Goal: Check status: Check status

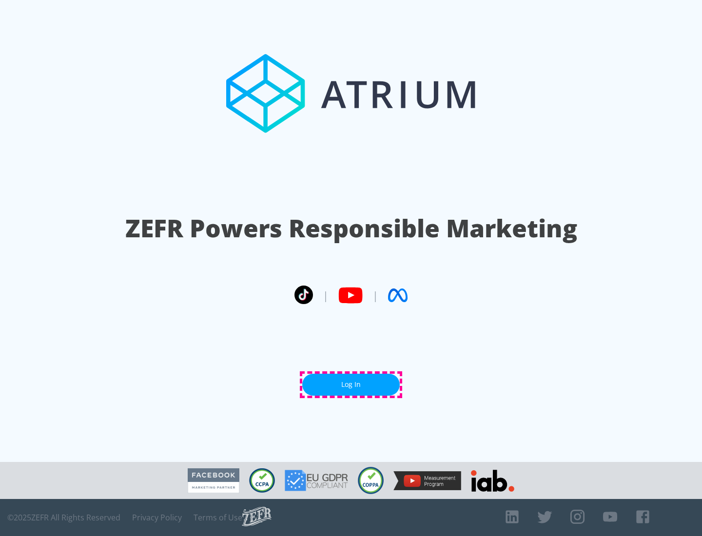
click at [351, 385] on link "Log In" at bounding box center [351, 385] width 98 height 22
